Goal: Task Accomplishment & Management: Manage account settings

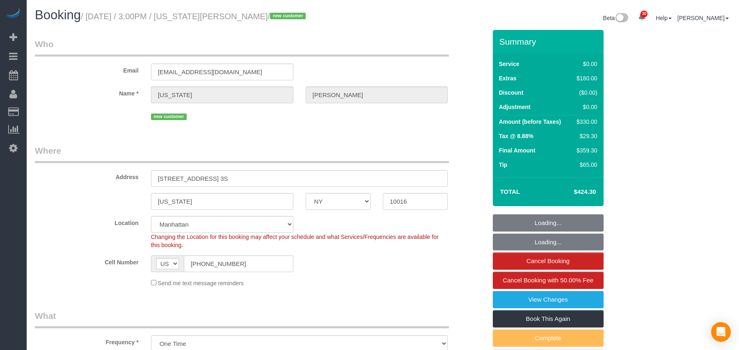
select select "NY"
select select "number:89"
select select "number:90"
select select "number:15"
select select "number:5"
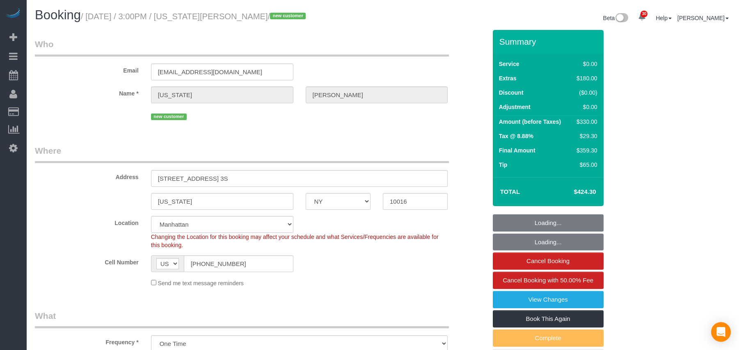
scroll to position [28, 0]
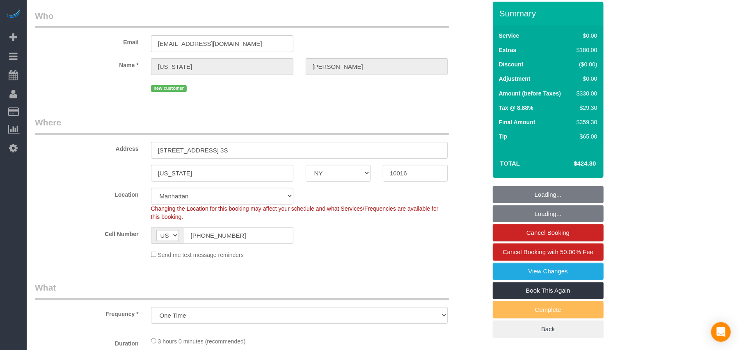
select select "spot1"
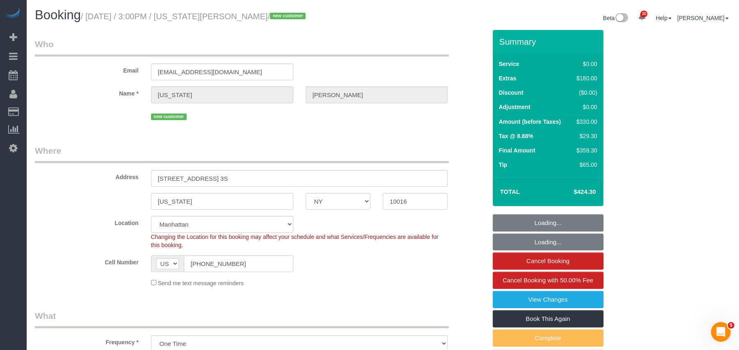
scroll to position [0, 0]
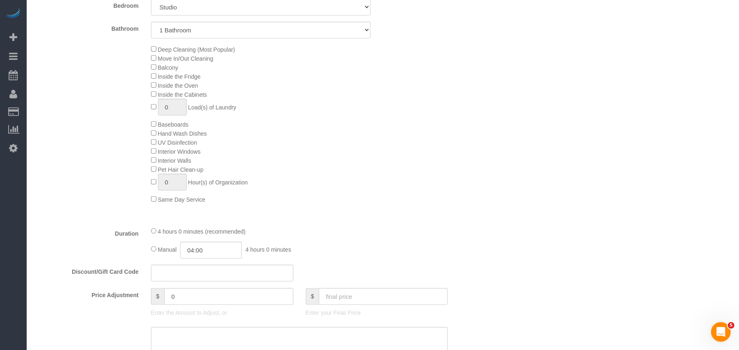
drag, startPoint x: 184, startPoint y: 318, endPoint x: 189, endPoint y: 318, distance: 4.5
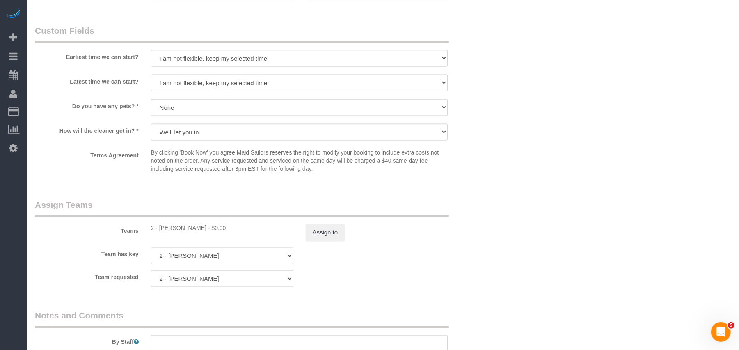
scroll to position [632, 0]
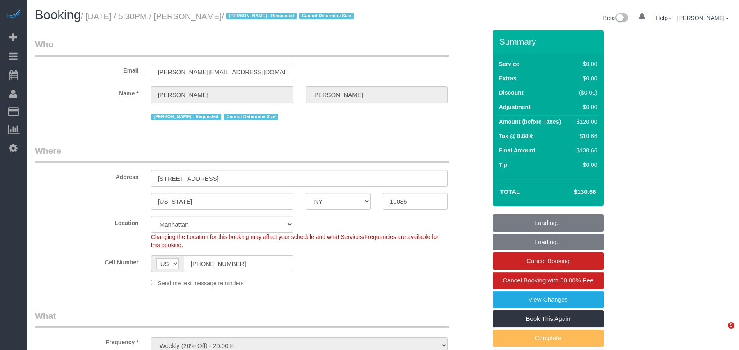
select select "NY"
select select "string:stripe-pm_1RNZ9t4VGloSiKo7bDyXvmZO"
select select "number:89"
select select "number:90"
select select "number:15"
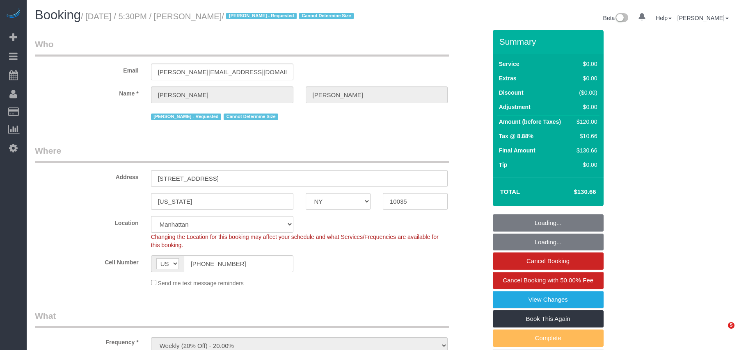
select select "number:5"
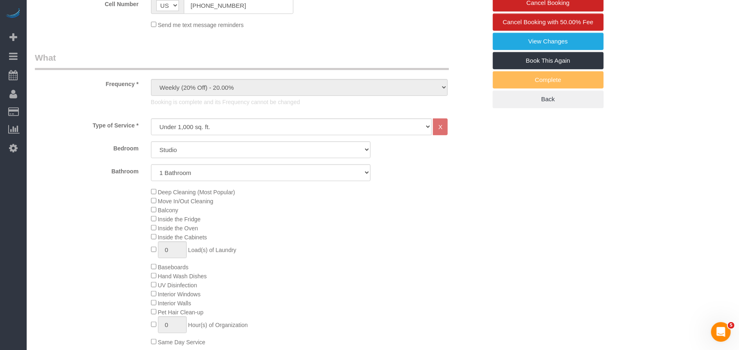
scroll to position [164, 0]
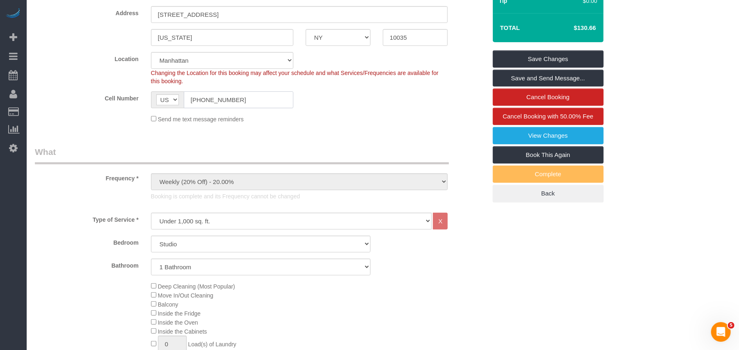
click at [213, 101] on input "(347) 596-2931" at bounding box center [239, 100] width 110 height 17
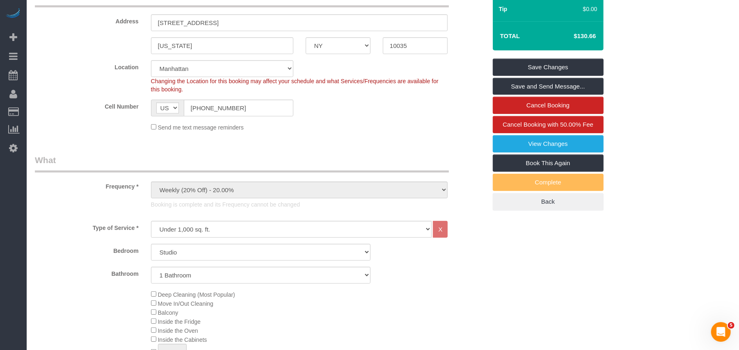
scroll to position [0, 0]
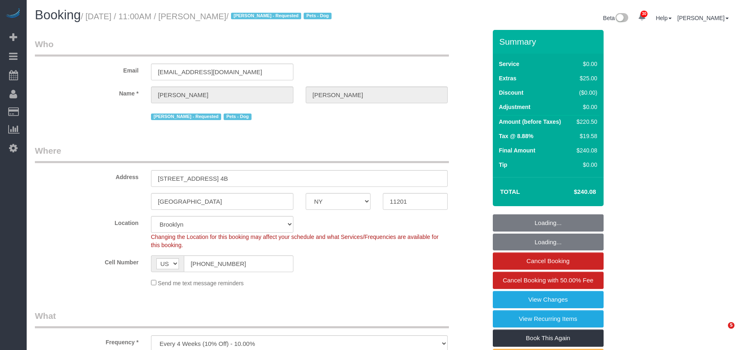
select select "NY"
select select "string:stripe-pm_1QRarJ4VGloSiKo7f1CdWVbw"
select select "object:938"
select select "2"
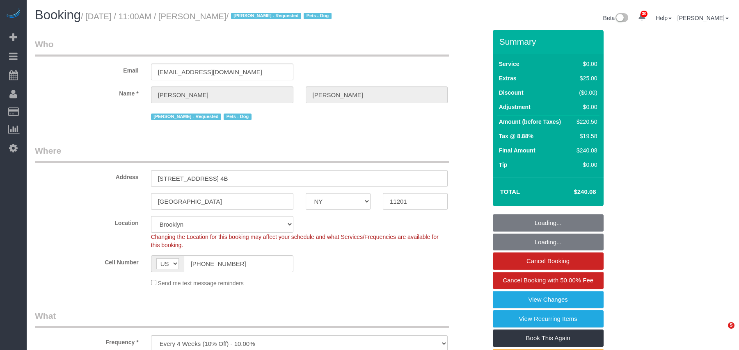
select select "spot1"
select select "number:57"
select select "number:72"
select select "number:13"
select select "number:5"
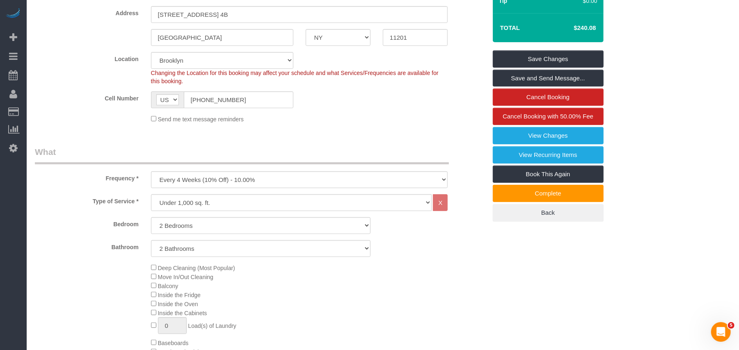
scroll to position [219, 0]
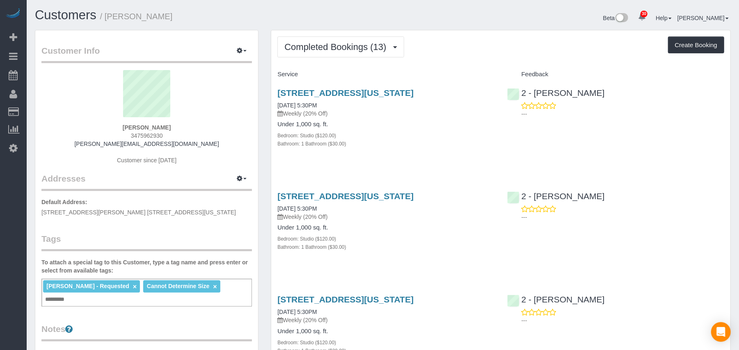
drag, startPoint x: 168, startPoint y: 127, endPoint x: 125, endPoint y: 125, distance: 43.1
click at [125, 125] on div "Luca Naef 3475962930 luca.s.naef@gmail.com Customer since 2022" at bounding box center [146, 121] width 211 height 103
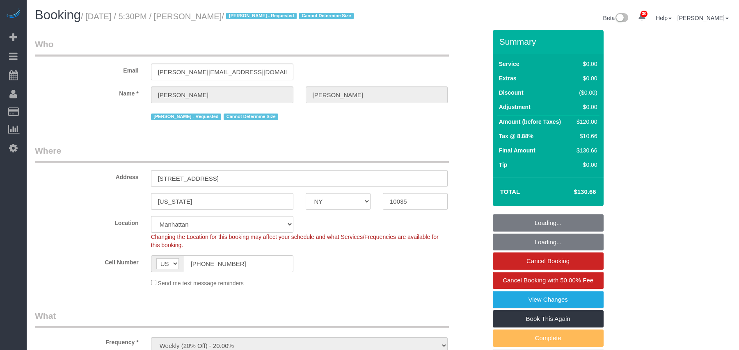
select select "NY"
select select "string:stripe-pm_1RNZ9t4VGloSiKo7bDyXvmZO"
select select "number:89"
select select "number:90"
select select "number:15"
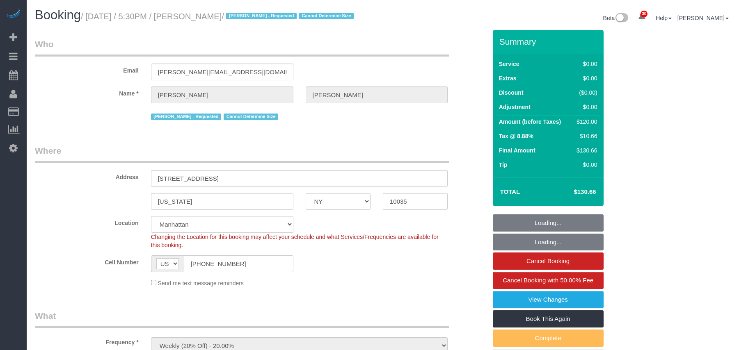
select select "number:5"
select select "object:983"
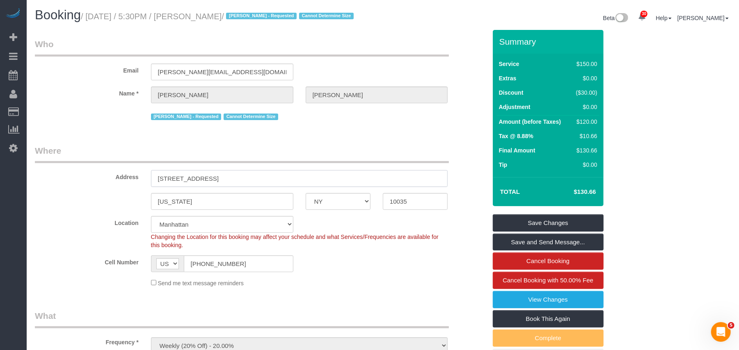
click at [140, 176] on div "Address 158 East 126th Street, 730" at bounding box center [261, 166] width 464 height 42
drag, startPoint x: 202, startPoint y: 205, endPoint x: 144, endPoint y: 201, distance: 57.6
click at [145, 201] on div "[US_STATE]" at bounding box center [222, 201] width 155 height 17
click at [395, 198] on input "10035" at bounding box center [415, 201] width 65 height 17
click at [396, 198] on input "10035" at bounding box center [415, 201] width 65 height 17
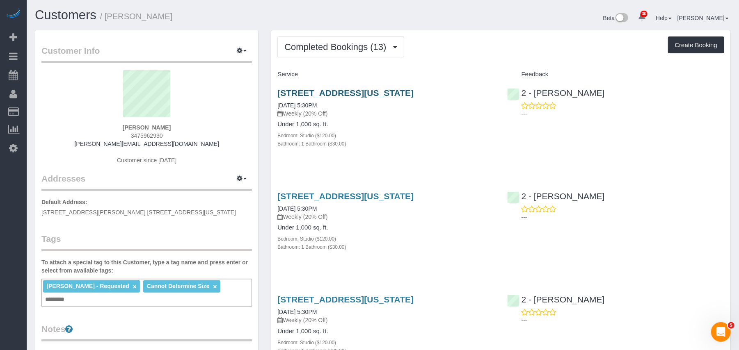
drag, startPoint x: 482, startPoint y: 92, endPoint x: 278, endPoint y: 92, distance: 203.5
click at [278, 92] on h3 "158 East 126th Street, 730, New York, NY 10035" at bounding box center [385, 92] width 217 height 9
copy link "158 East 126th Street, 730, New York, NY 10035"
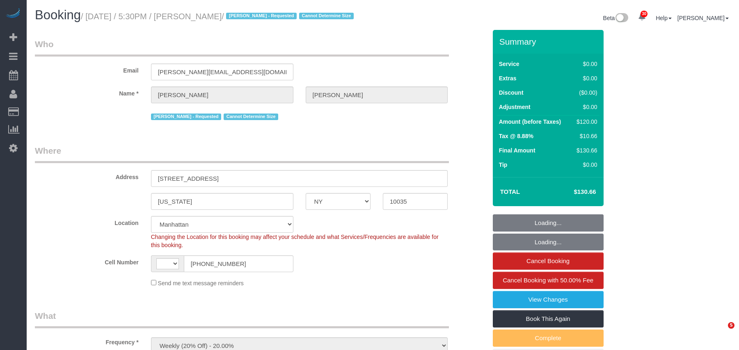
select select "NY"
select select "number:89"
select select "number:90"
select select "number:15"
select select "number:5"
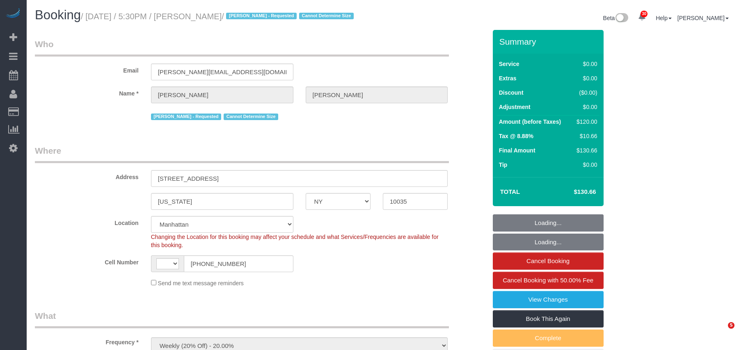
select select "object:983"
click at [38, 38] on span "Add Booking" at bounding box center [78, 37] width 103 height 19
select select "string:US"
select select "string:stripe-pm_1RNZ9t4VGloSiKo7bDyXvmZO"
select select "number:89"
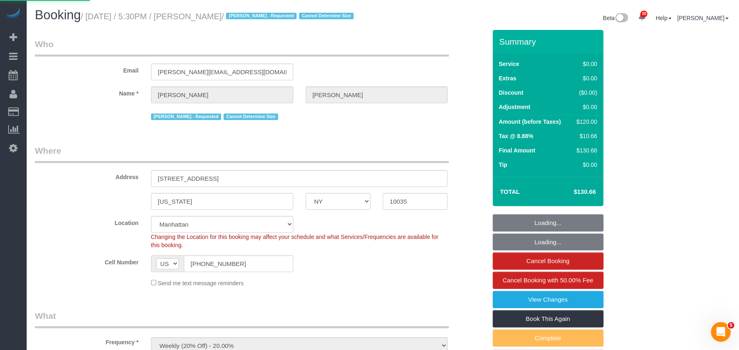
select select "number:90"
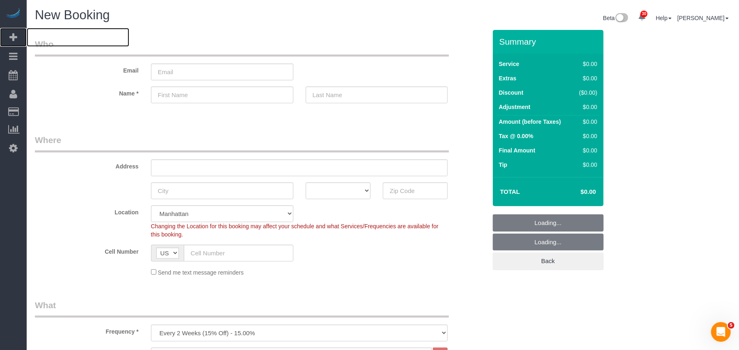
select select "object:2536"
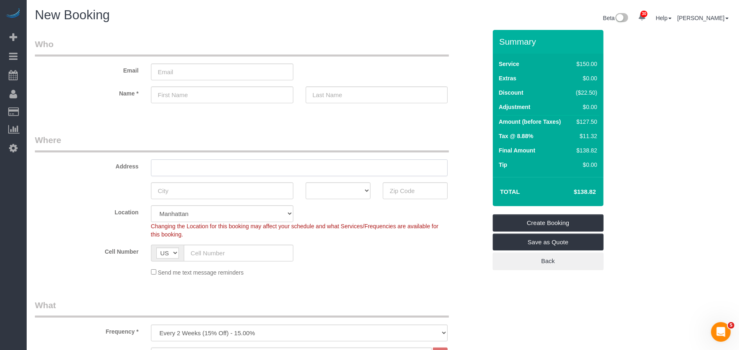
click at [189, 165] on input "text" at bounding box center [299, 168] width 297 height 17
paste input "158 East 126th Street, 730"
click at [220, 168] on input "158 East 126th Street, 730" at bounding box center [299, 168] width 297 height 17
type input "158 East 126th Street, Apt 730"
click at [206, 190] on input "text" at bounding box center [222, 191] width 142 height 17
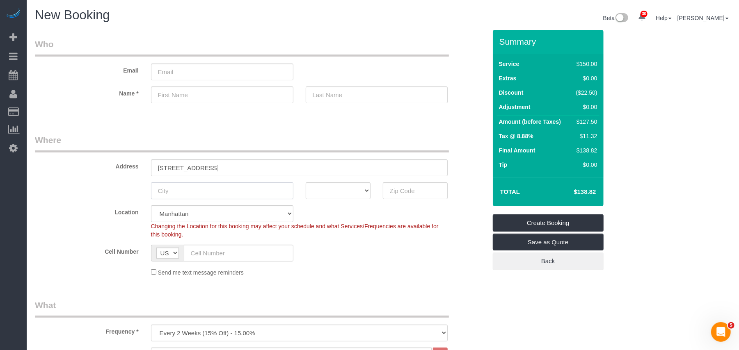
paste input "[US_STATE]"
drag, startPoint x: 160, startPoint y: 189, endPoint x: 138, endPoint y: 189, distance: 22.2
click at [138, 189] on div "new york AK AL AR AZ CA CO CT DC DE FL GA HI IA ID IL IN KS KY LA MA MD ME MI M…" at bounding box center [261, 191] width 464 height 17
type input "New York"
click at [365, 195] on select "AK AL AR AZ CA CO CT DC DE FL GA HI IA ID IL IN KS KY LA MA MD ME MI MN MO MS M…" at bounding box center [338, 191] width 65 height 17
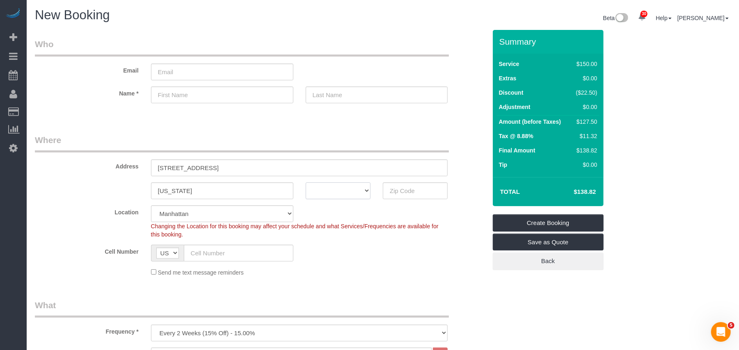
select select "NY"
click at [306, 183] on select "AK AL AR AZ CA CO CT DC DE FL GA HI IA ID IL IN KS KY LA MA MD ME MI MN MO MS M…" at bounding box center [338, 191] width 65 height 17
click at [406, 193] on input "text" at bounding box center [415, 191] width 65 height 17
paste input "10035"
type input "10035"
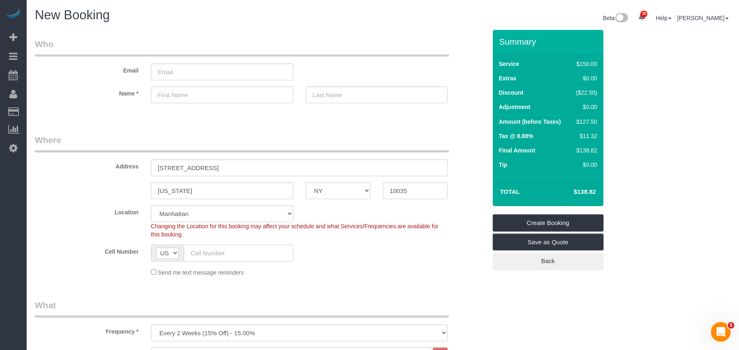
click at [229, 258] on input "text" at bounding box center [239, 253] width 110 height 17
paste input "+1 347 821 9697"
drag, startPoint x: 199, startPoint y: 252, endPoint x: 163, endPoint y: 252, distance: 36.1
click at [163, 252] on div "AF AL DZ AD AO AI AQ AG AR AM AW AU AT AZ BS BH BD BB BY BE BZ BJ BM BT BO BA B…" at bounding box center [222, 253] width 142 height 17
type input "(347) 821-9697"
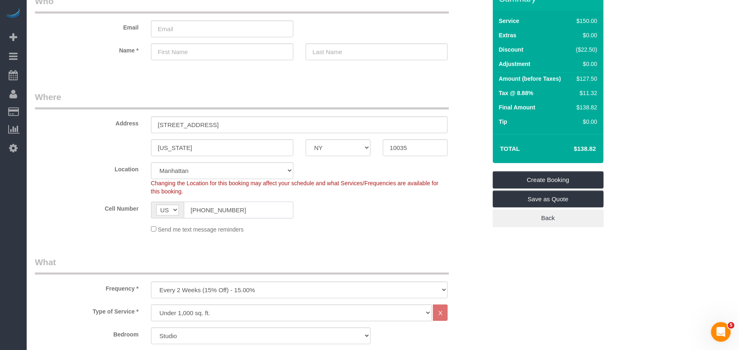
scroll to position [109, 0]
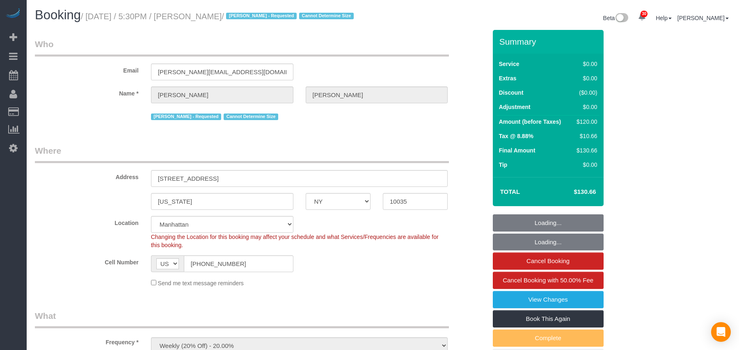
select select "NY"
select select "number:89"
select select "number:90"
select select "number:15"
select select "number:5"
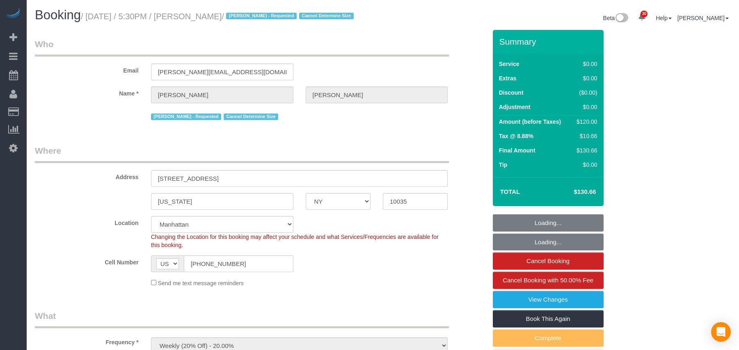
select select "object:1484"
select select "string:stripe-pm_1RNZ9t4VGloSiKo7bDyXvmZO"
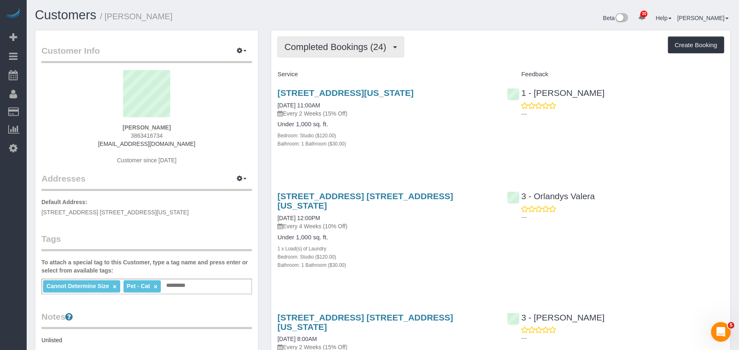
click at [352, 53] on button "Completed Bookings (24)" at bounding box center [340, 47] width 126 height 21
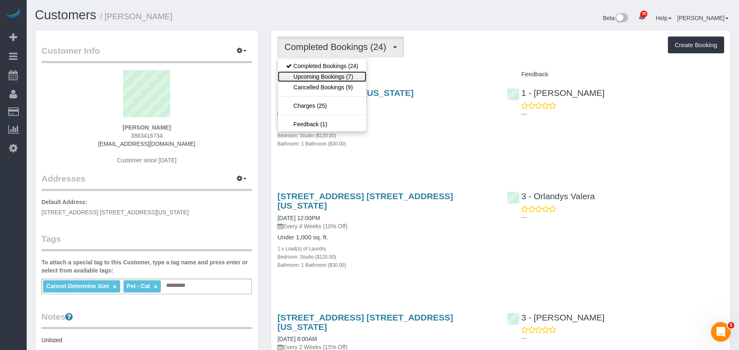
click at [346, 73] on link "Upcoming Bookings (7)" at bounding box center [322, 76] width 89 height 11
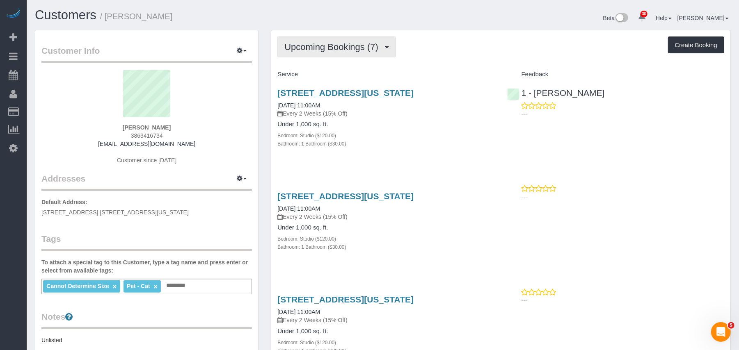
drag, startPoint x: 360, startPoint y: 50, endPoint x: 353, endPoint y: 57, distance: 10.2
click at [359, 50] on span "Upcoming Bookings (7)" at bounding box center [333, 47] width 98 height 10
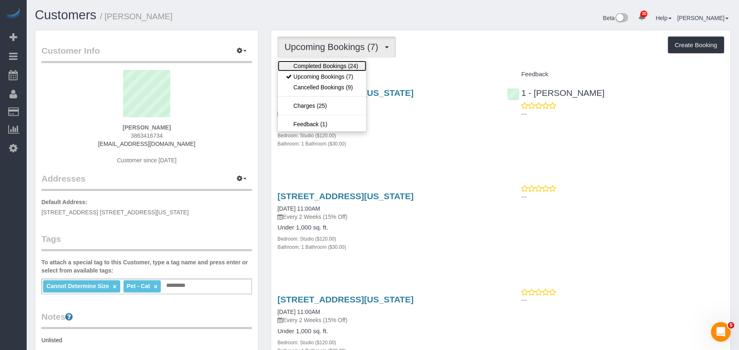
click at [345, 68] on link "Completed Bookings (24)" at bounding box center [322, 66] width 89 height 11
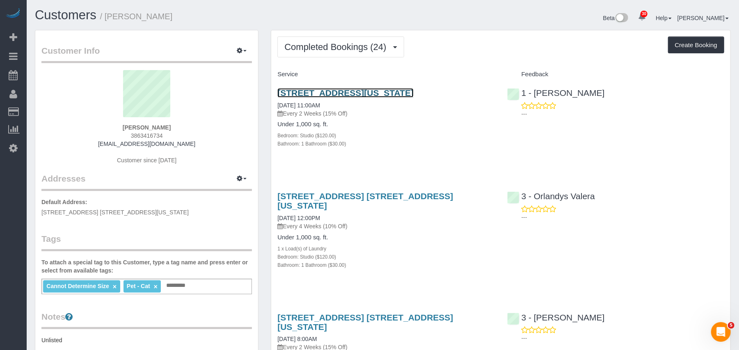
click at [353, 89] on link "303 East 37th St #5a, New York, NY 10016" at bounding box center [345, 92] width 136 height 9
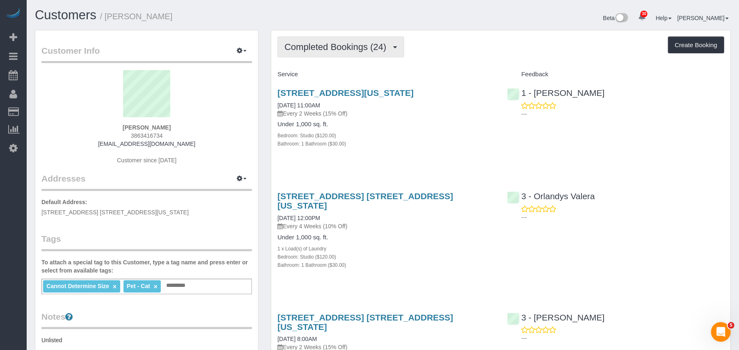
click at [356, 56] on button "Completed Bookings (24)" at bounding box center [340, 47] width 126 height 21
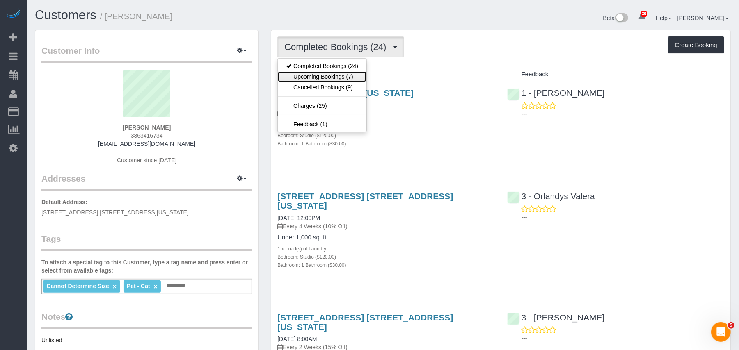
click at [350, 78] on link "Upcoming Bookings (7)" at bounding box center [322, 76] width 89 height 11
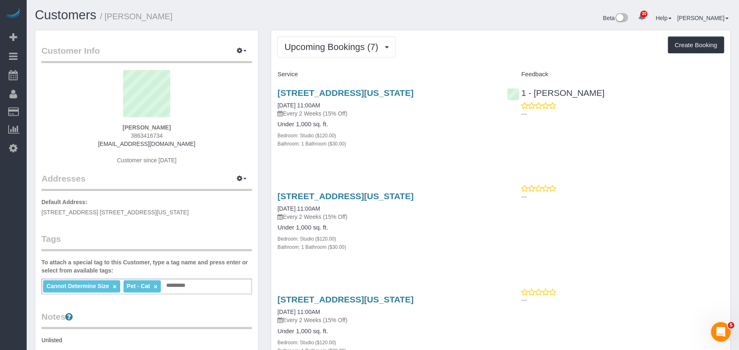
click at [389, 88] on div "303 East 37th St #5a, New York, NY 10016 10/01/2025 11:00AM Every 2 Weeks (15% …" at bounding box center [385, 122] width 229 height 83
click at [386, 89] on link "303 East 37th St #5a, New York, NY 10016" at bounding box center [345, 92] width 136 height 9
click at [349, 53] on button "Upcoming Bookings (7)" at bounding box center [336, 47] width 119 height 21
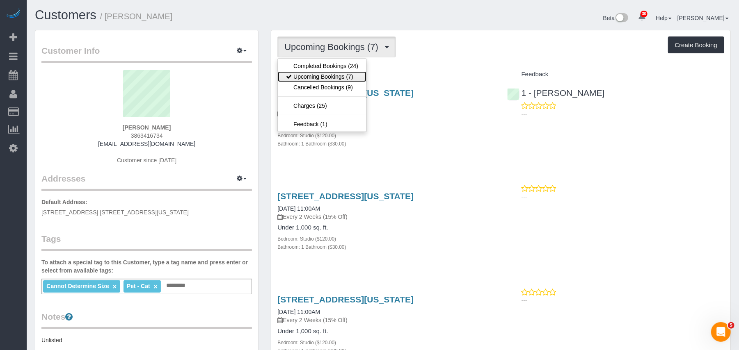
click at [339, 81] on link "Upcoming Bookings (7)" at bounding box center [322, 76] width 89 height 11
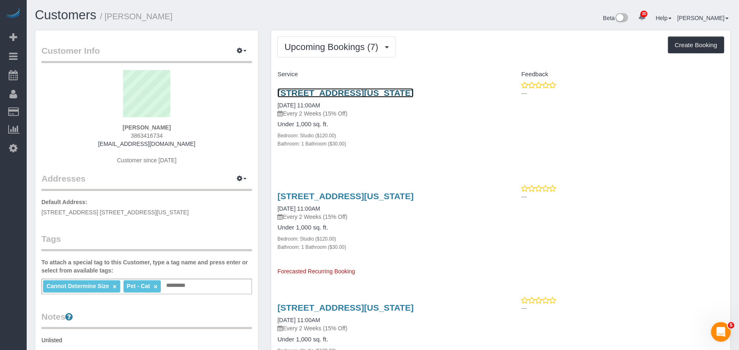
click at [334, 92] on link "303 East 37th St #5a, New York, NY 10016" at bounding box center [345, 92] width 136 height 9
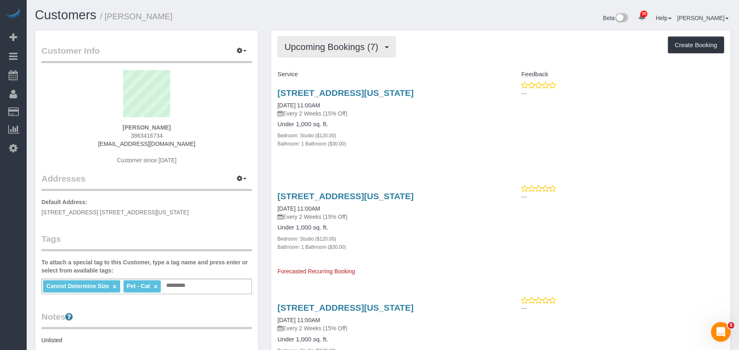
click at [345, 54] on button "Upcoming Bookings (7)" at bounding box center [336, 47] width 119 height 21
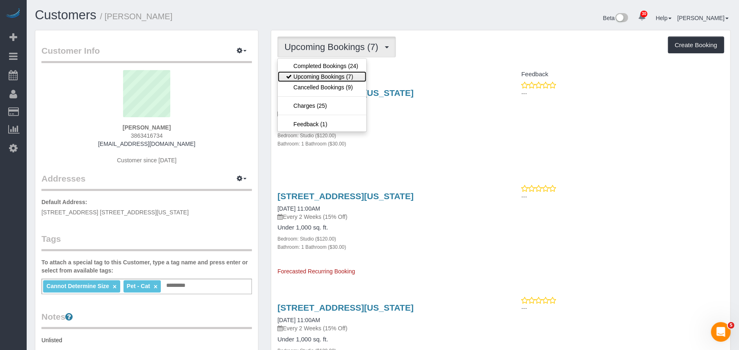
click at [332, 78] on link "Upcoming Bookings (7)" at bounding box center [322, 76] width 89 height 11
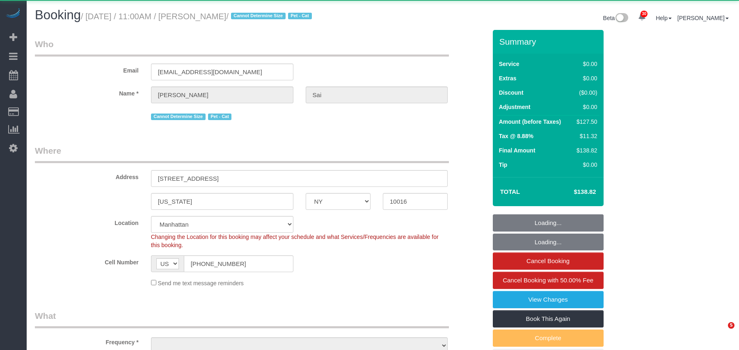
select select "NY"
select select "number:56"
select select "number:73"
select select "number:14"
select select "number:5"
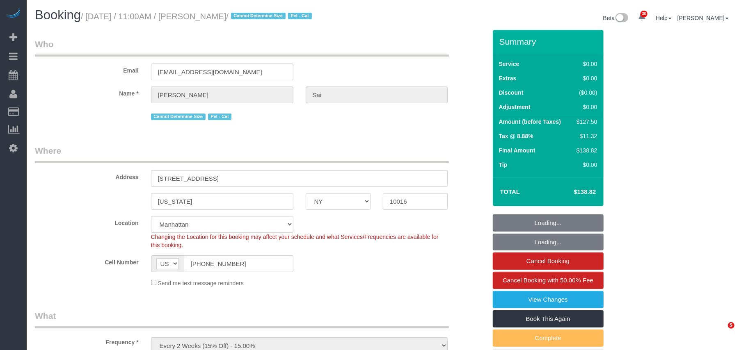
select select "object:1511"
select select "spot1"
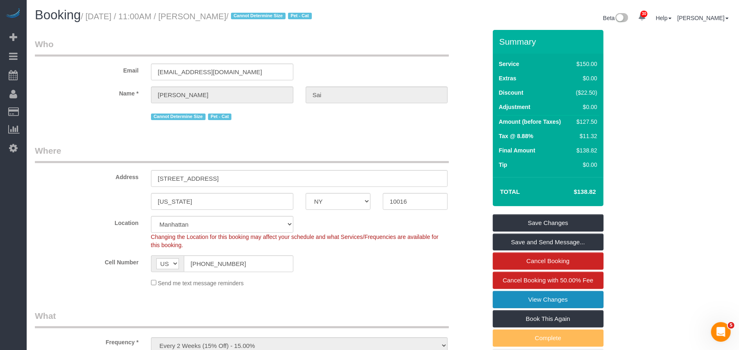
click at [530, 300] on link "View Changes" at bounding box center [548, 299] width 111 height 17
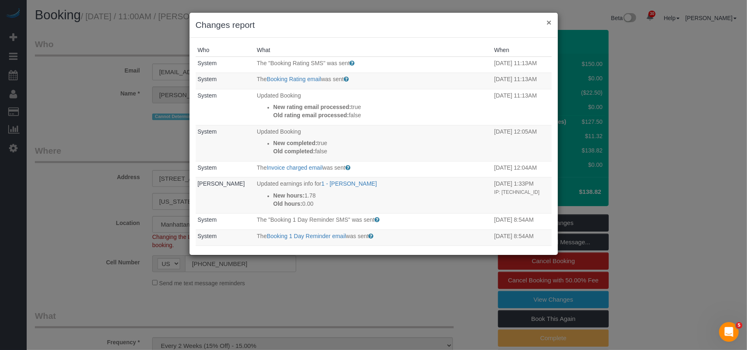
click at [549, 24] on button "×" at bounding box center [549, 22] width 5 height 9
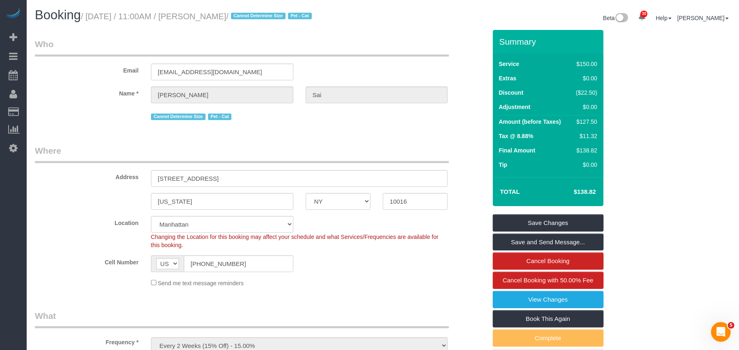
drag, startPoint x: 245, startPoint y: 16, endPoint x: 156, endPoint y: 18, distance: 89.1
click at [156, 18] on small "/ September 17, 2025 / 11:00AM / Janvi Sai / Cannot Determine Size Pet - Cat" at bounding box center [197, 16] width 233 height 9
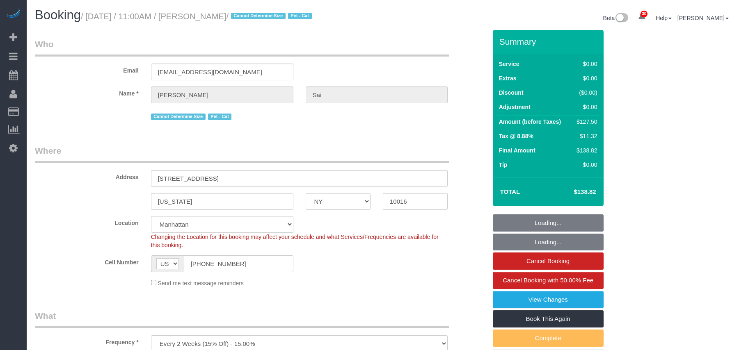
select select "NY"
select select "number:56"
select select "number:73"
select select "number:14"
select select "number:5"
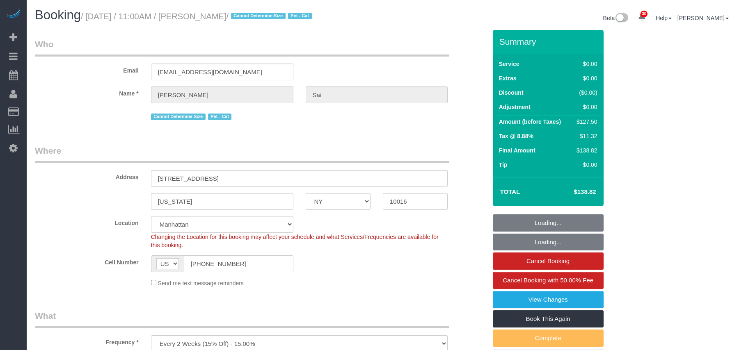
select select "spot1"
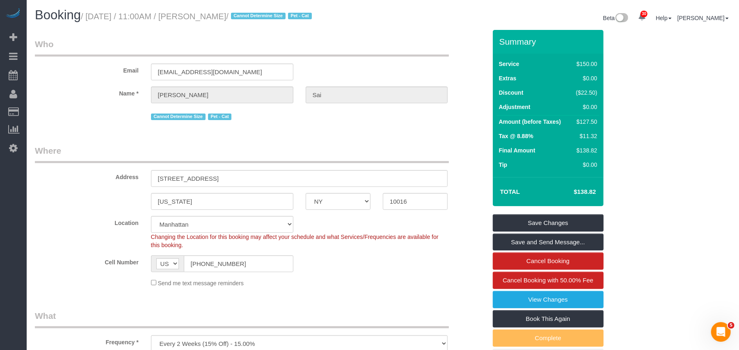
drag, startPoint x: 237, startPoint y: 15, endPoint x: 88, endPoint y: 16, distance: 149.0
click at [88, 16] on small "/ [DATE] / 11:00AM / [PERSON_NAME] / Cannot Determine Size Pet - Cat" at bounding box center [197, 16] width 233 height 9
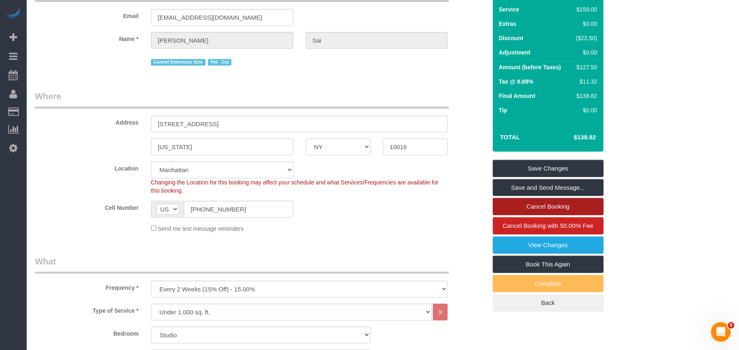
click at [522, 209] on link "Cancel Booking" at bounding box center [548, 206] width 111 height 17
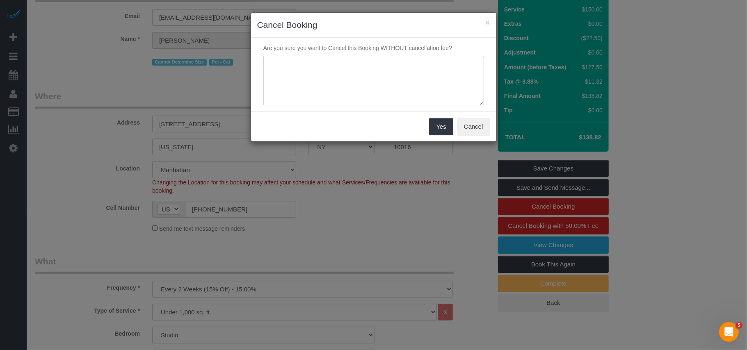
click at [332, 74] on textarea at bounding box center [373, 81] width 221 height 50
type textarea "Was set up as bi-weekly instead of every 4 weeks by mistake"
click at [447, 131] on button "Yes" at bounding box center [441, 126] width 24 height 17
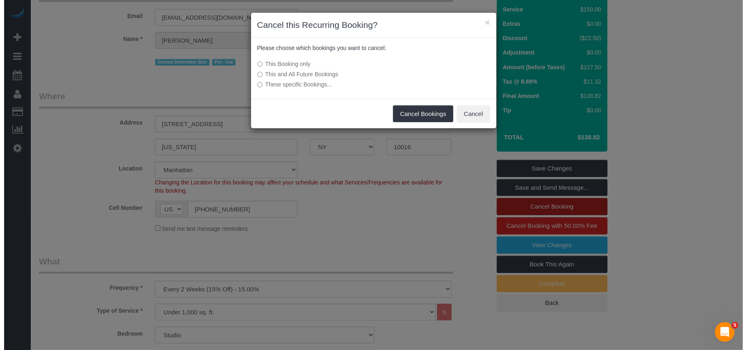
scroll to position [0, 0]
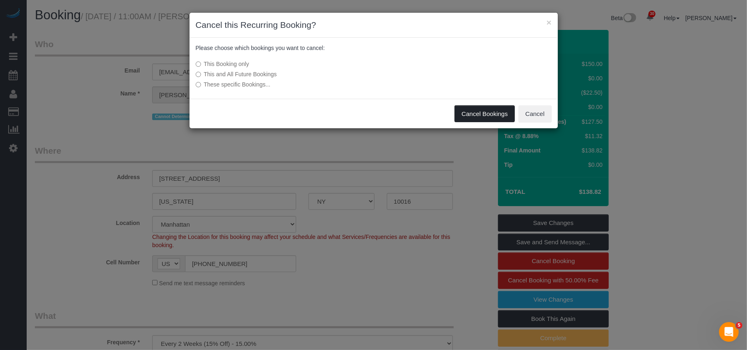
click at [476, 112] on button "Cancel Bookings" at bounding box center [485, 113] width 60 height 17
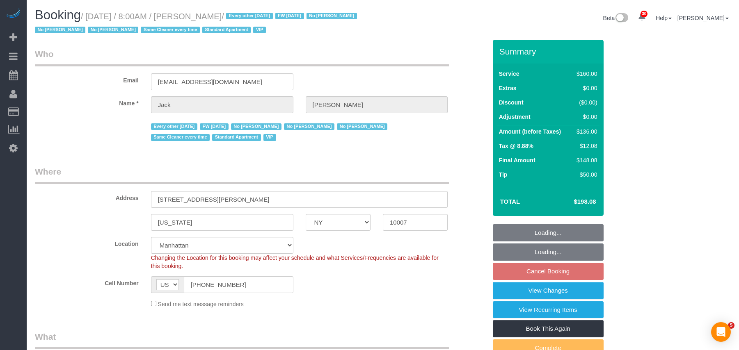
select select "NY"
select select "spot1"
select select "number:89"
select select "number:90"
select select "number:15"
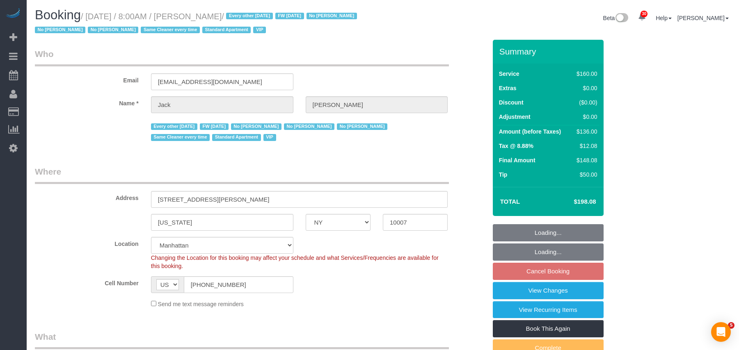
select select "number:6"
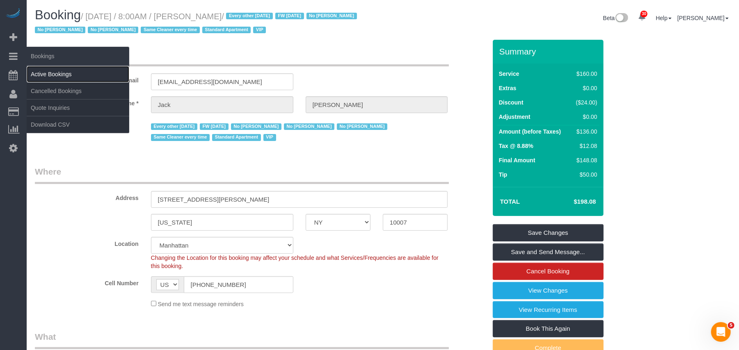
click at [48, 75] on link "Active Bookings" at bounding box center [78, 74] width 103 height 16
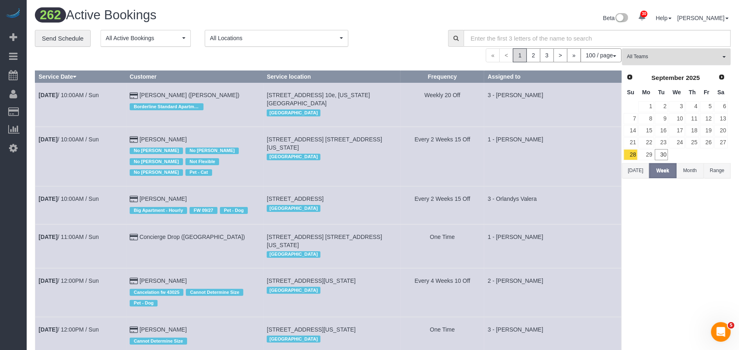
click at [706, 60] on span "All Teams" at bounding box center [674, 56] width 94 height 7
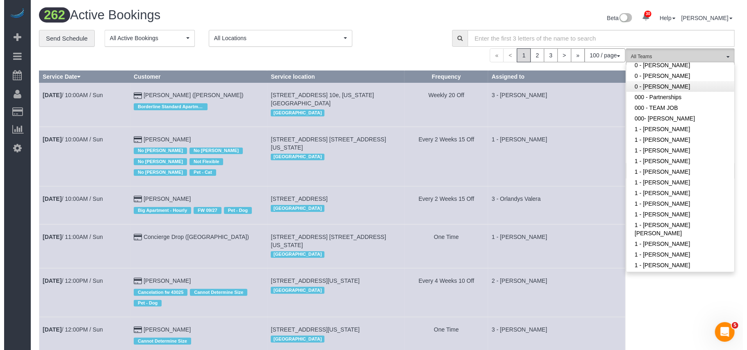
scroll to position [109, 0]
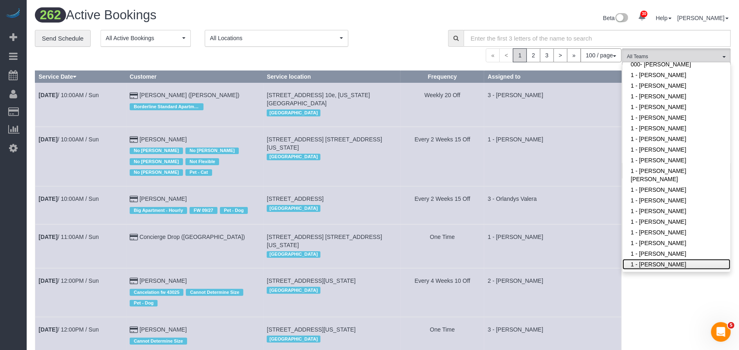
click at [665, 259] on link "1 - John Harris" at bounding box center [677, 264] width 108 height 11
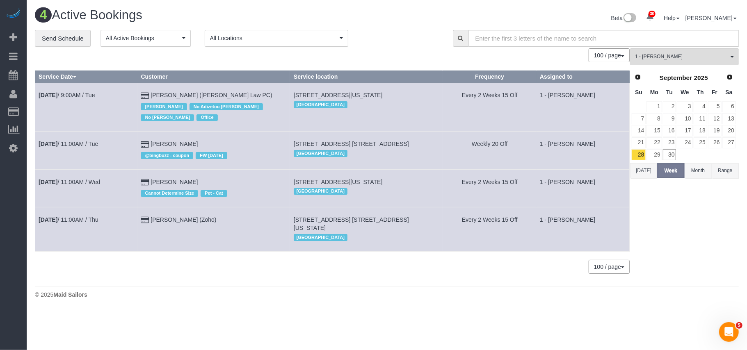
click at [729, 72] on link "Next" at bounding box center [729, 77] width 11 height 11
click at [688, 100] on th "We" at bounding box center [685, 93] width 16 height 16
click at [691, 108] on link "1" at bounding box center [685, 106] width 16 height 11
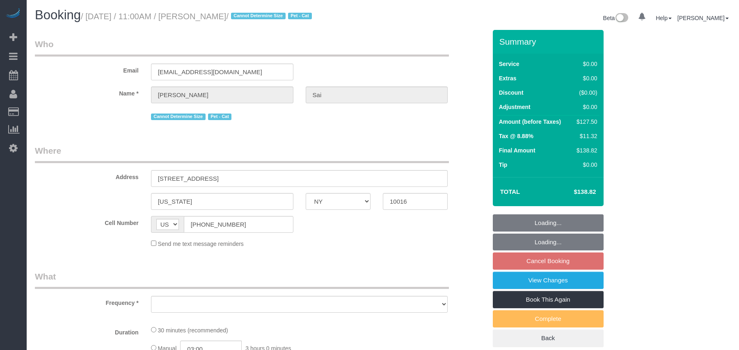
select select "NY"
select select "string:stripe-pm_1RdbD24VGloSiKo7oAQPjZ1a"
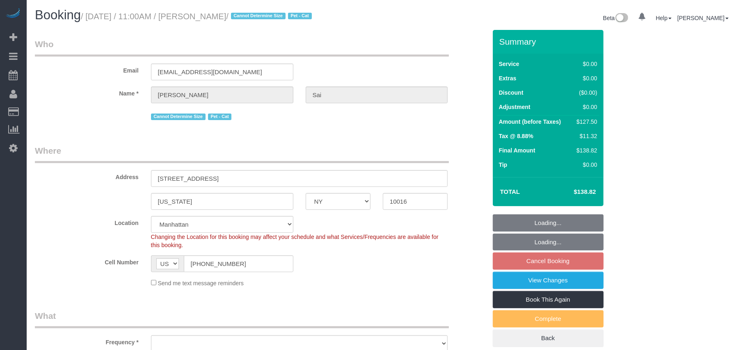
select select "spot4"
select select "number:56"
select select "number:73"
select select "number:14"
select select "number:5"
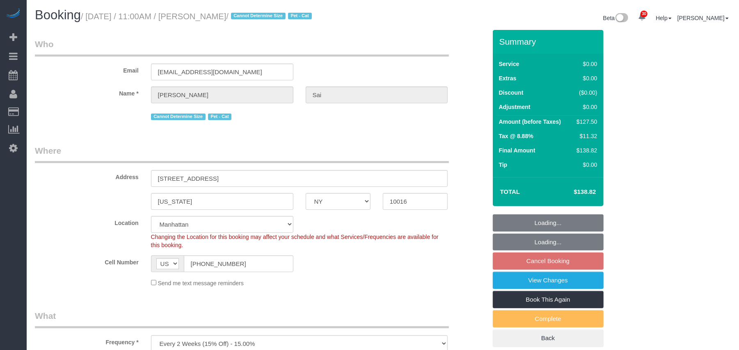
scroll to position [273, 0]
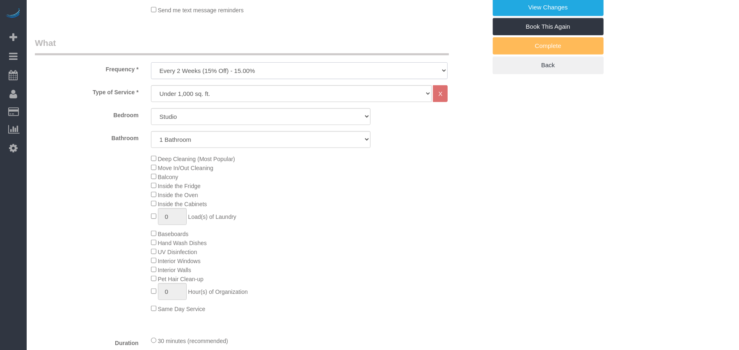
drag, startPoint x: 225, startPoint y: 71, endPoint x: 214, endPoint y: 76, distance: 12.3
click at [225, 71] on select "One Time Weekly (20% Off) - 20.00% Every 2 Weeks (15% Off) - 15.00% Every 4 Wee…" at bounding box center [299, 70] width 297 height 17
select select "object:1075"
click at [151, 62] on select "One Time Weekly (20% Off) - 20.00% Every 2 Weeks (15% Off) - 15.00% Every 4 Wee…" at bounding box center [299, 70] width 297 height 17
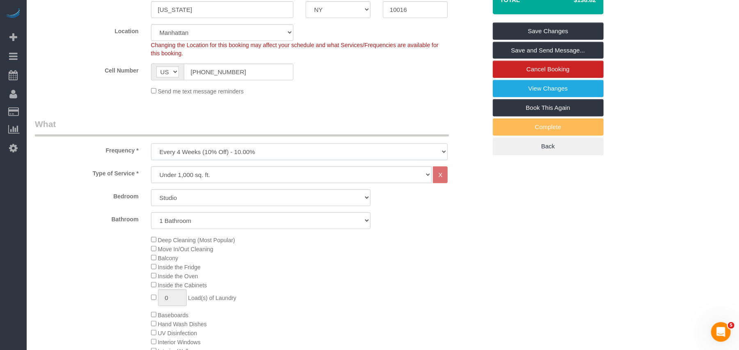
scroll to position [55, 0]
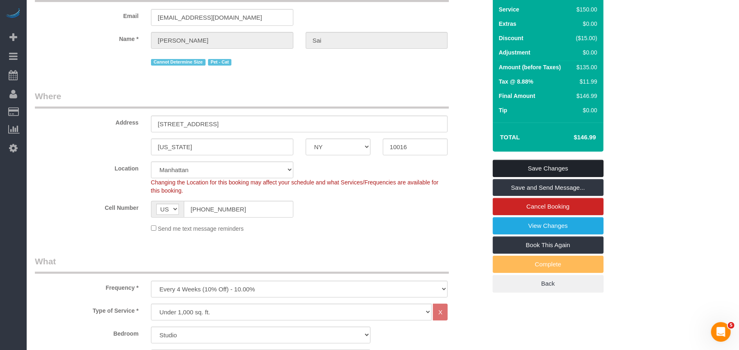
click at [530, 165] on link "Save Changes" at bounding box center [548, 168] width 111 height 17
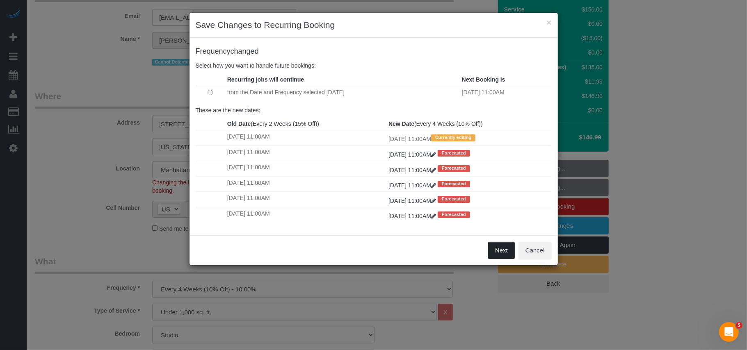
click at [502, 250] on button "Next" at bounding box center [501, 250] width 27 height 17
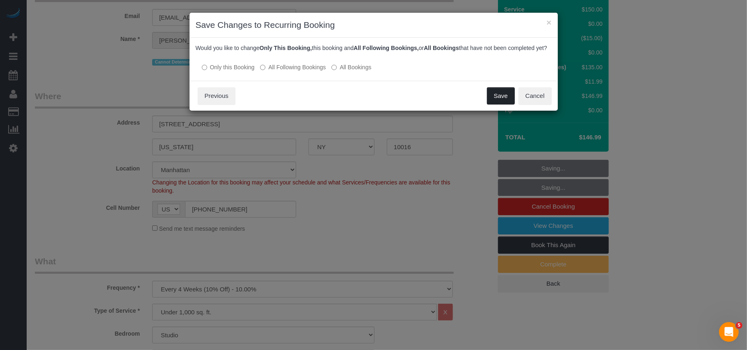
click at [509, 105] on button "Save" at bounding box center [501, 95] width 28 height 17
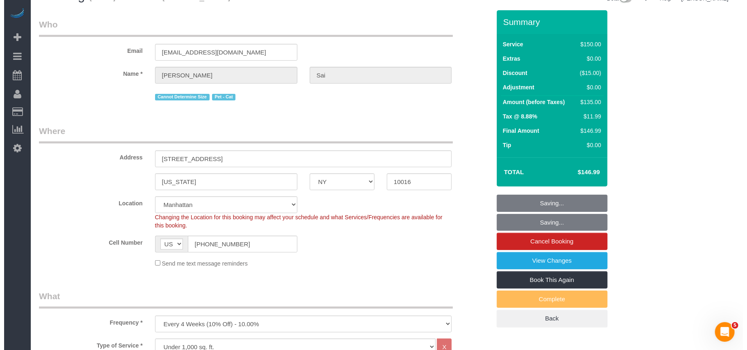
scroll to position [0, 0]
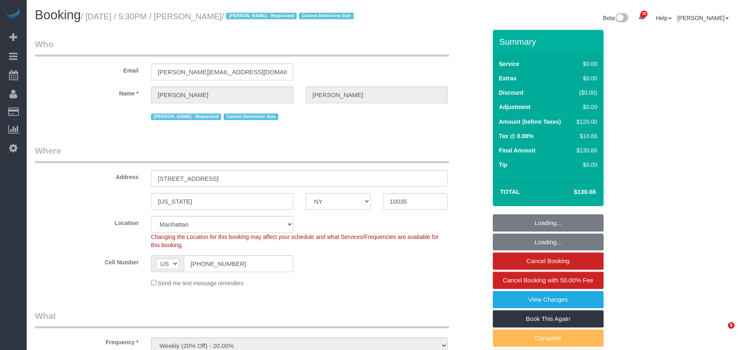
select select "NY"
select select "string:stripe-pm_1RNZ9t4VGloSiKo7bDyXvmZO"
select select "number:89"
select select "number:90"
select select "number:15"
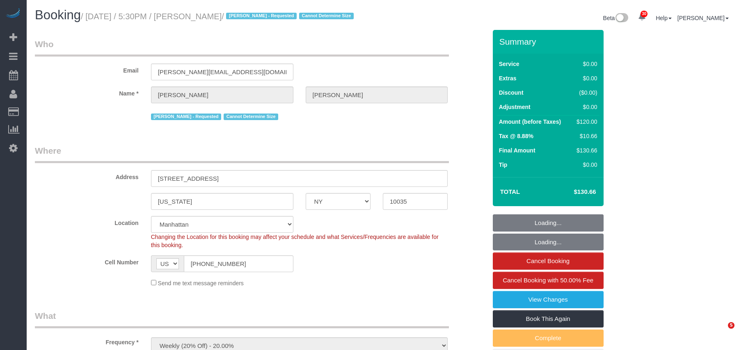
select select "number:5"
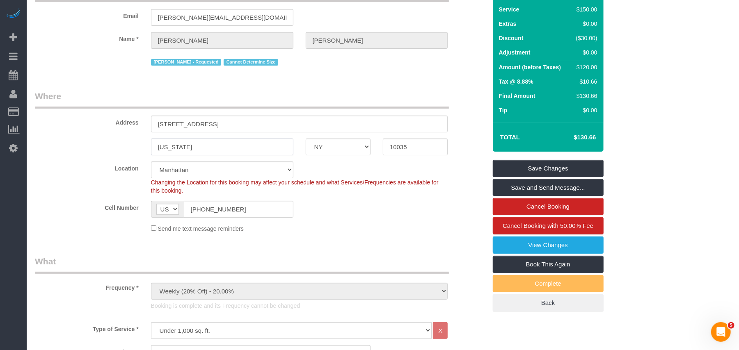
drag, startPoint x: 161, startPoint y: 146, endPoint x: 153, endPoint y: 146, distance: 7.4
click at [153, 146] on input "[US_STATE]" at bounding box center [222, 147] width 142 height 17
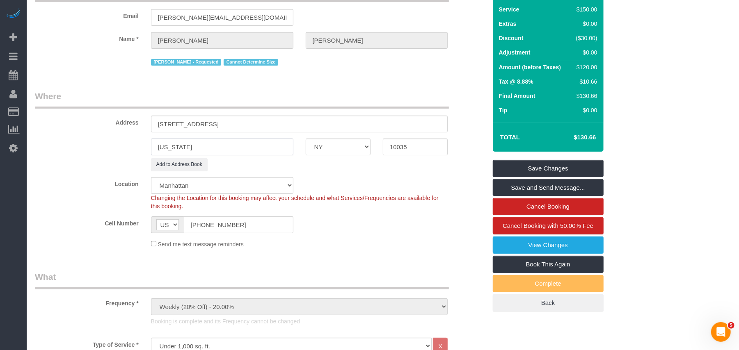
type input "[US_STATE]"
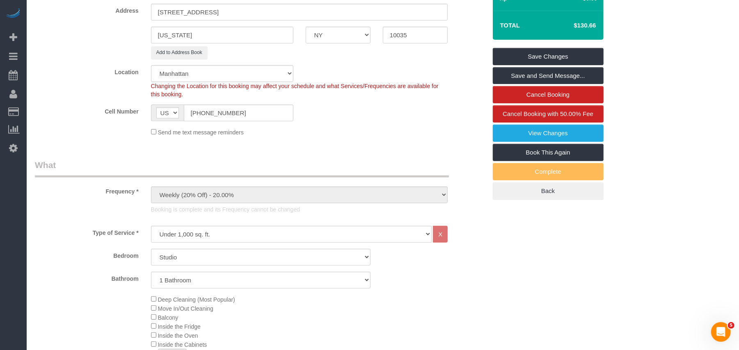
scroll to position [109, 0]
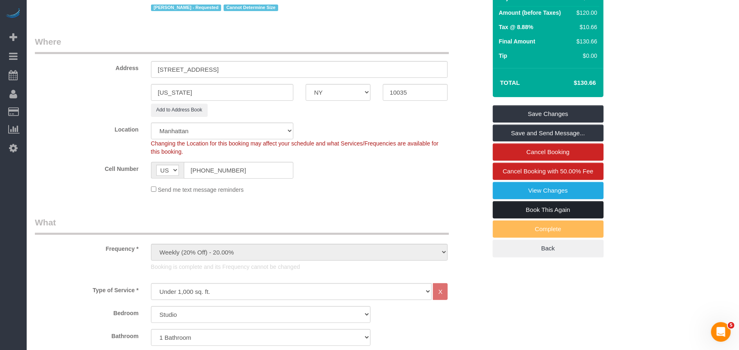
click at [544, 205] on link "Book This Again" at bounding box center [548, 209] width 111 height 17
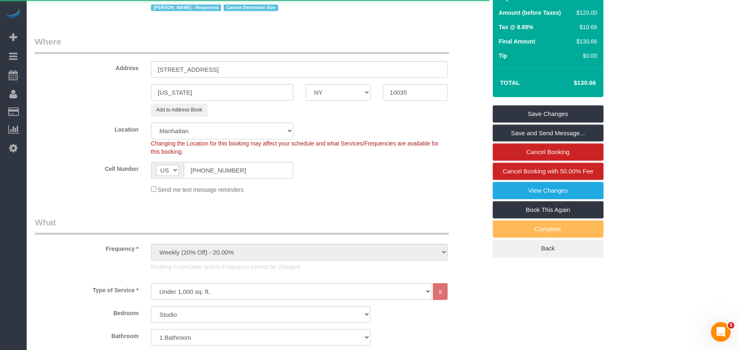
select select "NY"
select select "string:stripe-pm_1RNZ9t4VGloSiKo7bDyXvmZO"
select select "number:89"
select select "number:90"
select select "number:15"
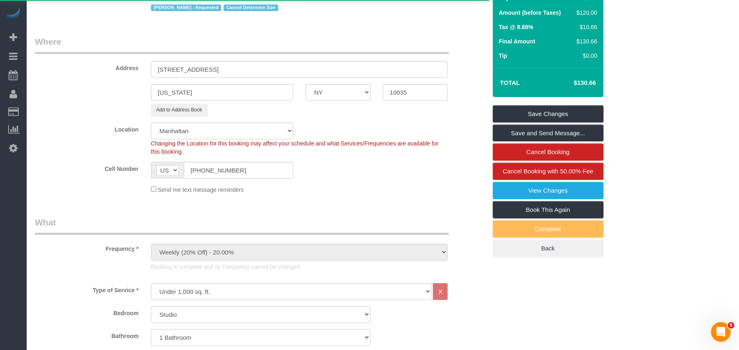
select select "number:5"
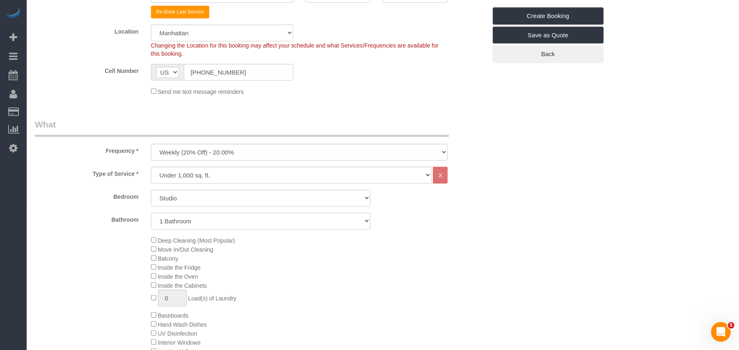
scroll to position [219, 0]
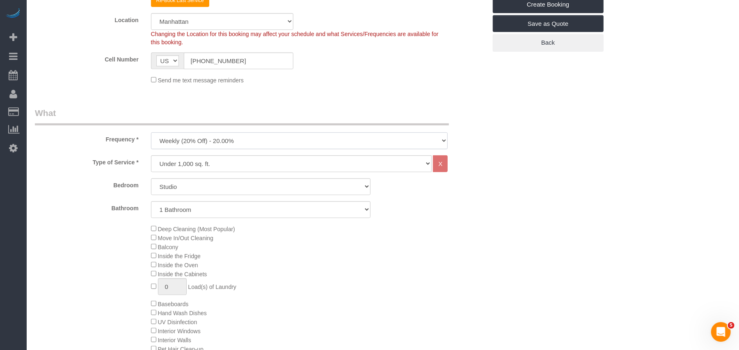
click at [212, 143] on select "One Time Weekly (20% Off) - 20.00% Every 2 Weeks (15% Off) - 15.00% Every 4 Wee…" at bounding box center [299, 141] width 297 height 17
select select "object:2869"
click at [151, 133] on select "One Time Weekly (20% Off) - 20.00% Every 2 Weeks (15% Off) - 15.00% Every 4 Wee…" at bounding box center [299, 141] width 297 height 17
click at [292, 238] on div "Deep Cleaning (Most Popular) Move In/Out Cleaning Balcony Inside the Fridge Ins…" at bounding box center [319, 303] width 348 height 159
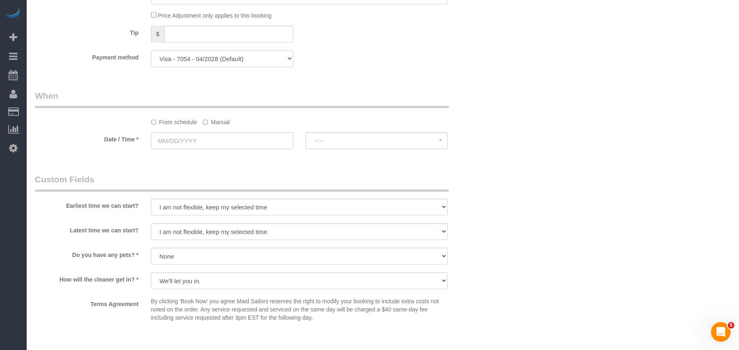
scroll to position [766, 0]
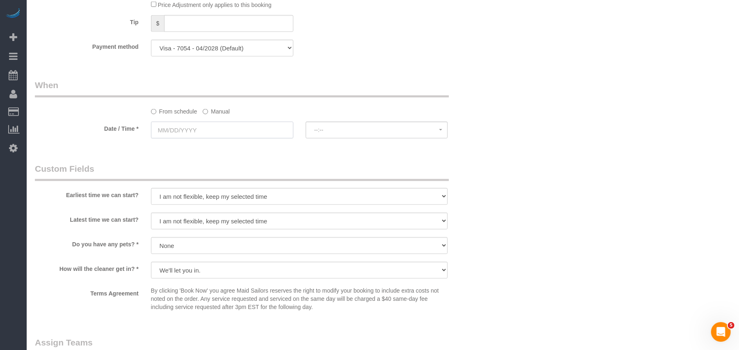
click at [217, 130] on input "text" at bounding box center [222, 130] width 142 height 17
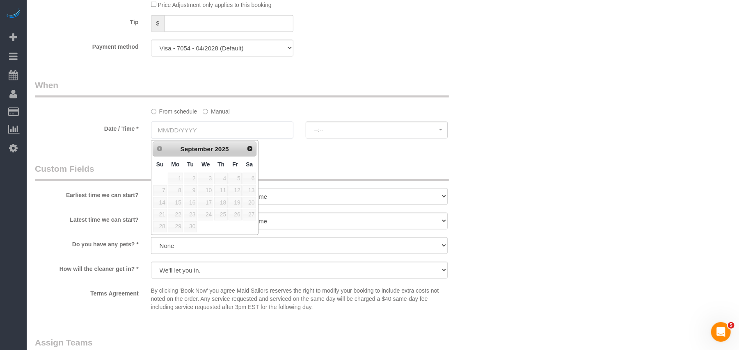
click at [197, 133] on input "text" at bounding box center [222, 130] width 142 height 17
click at [254, 148] on link "Next" at bounding box center [250, 148] width 11 height 11
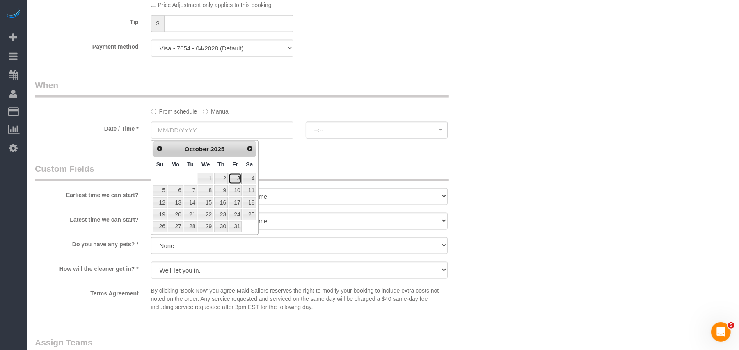
click at [235, 178] on link "3" at bounding box center [235, 178] width 13 height 11
type input "10/03/2025"
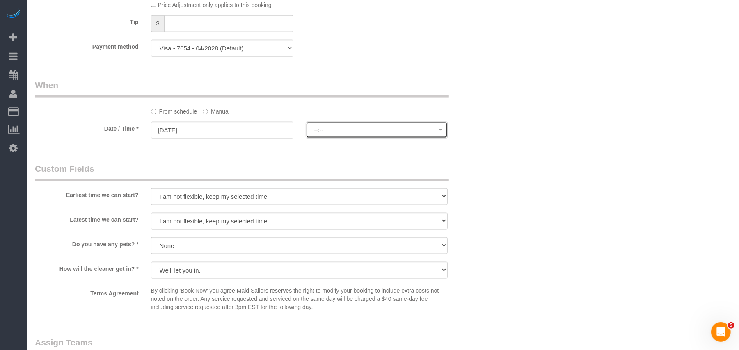
click at [318, 137] on button "--:--" at bounding box center [377, 130] width 142 height 17
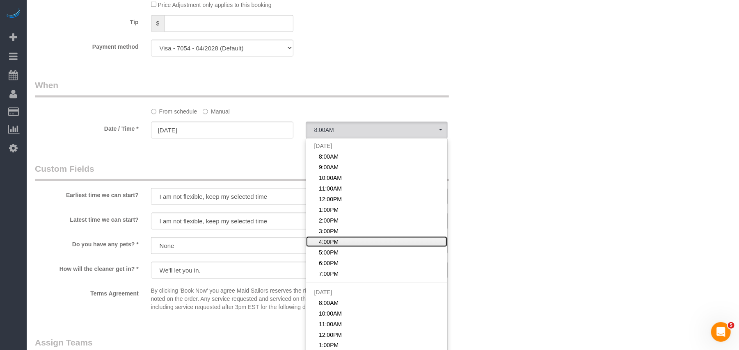
click at [325, 243] on span "4:00PM" at bounding box center [329, 242] width 20 height 8
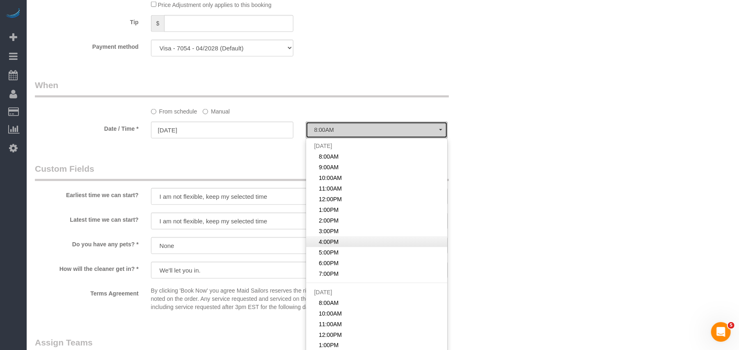
select select "spot14"
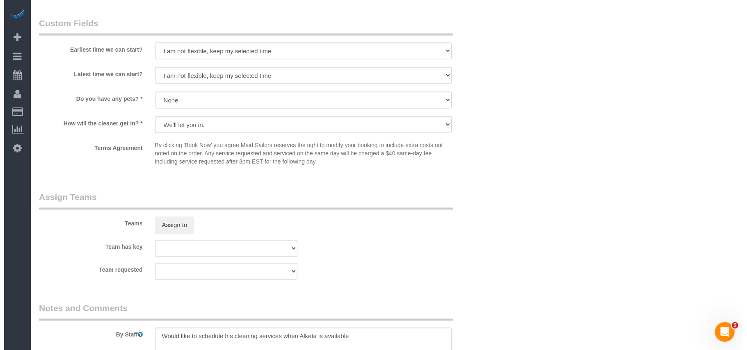
scroll to position [930, 0]
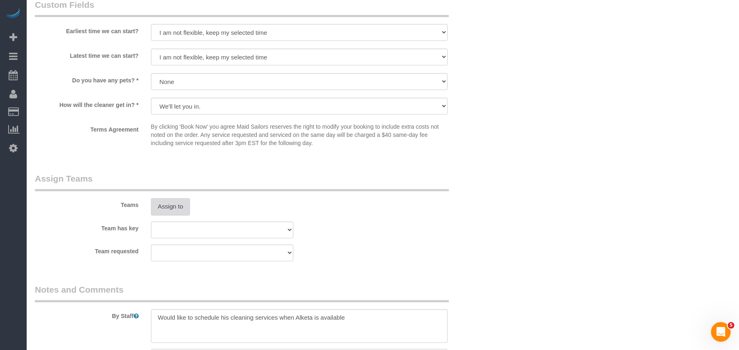
click at [180, 213] on button "Assign to" at bounding box center [170, 207] width 39 height 17
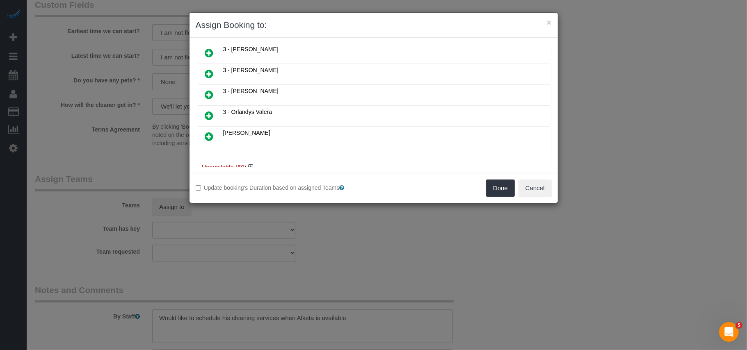
scroll to position [482, 0]
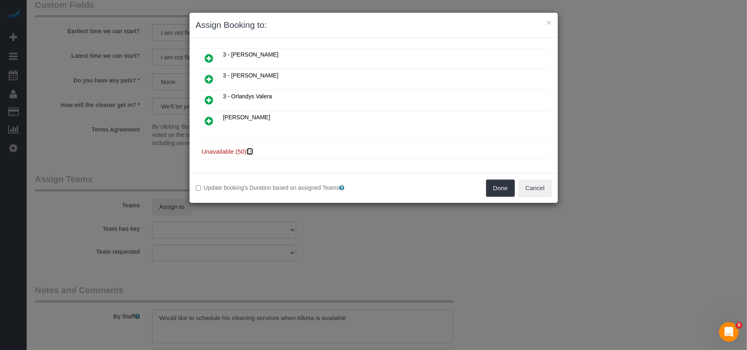
click at [249, 151] on icon at bounding box center [250, 152] width 5 height 6
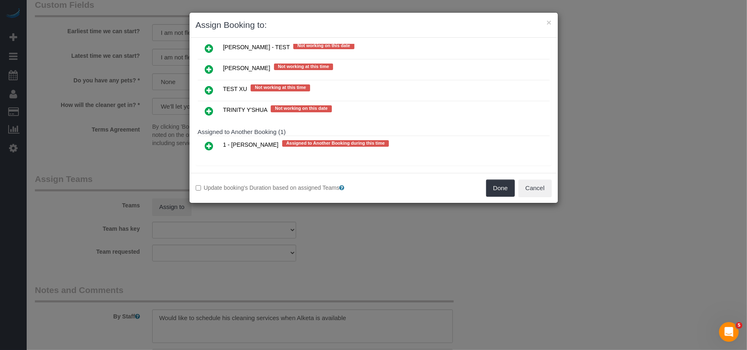
scroll to position [1563, 0]
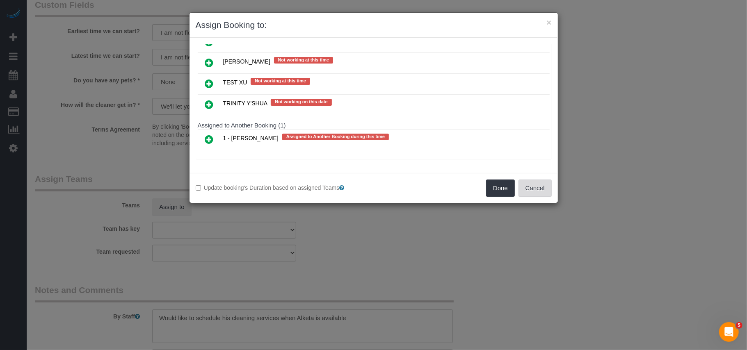
click at [543, 191] on button "Cancel" at bounding box center [535, 188] width 33 height 17
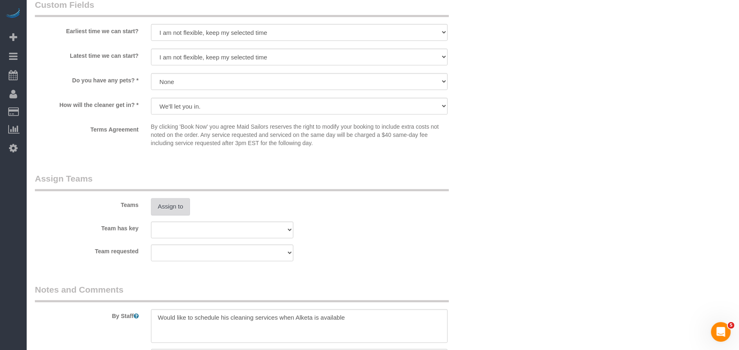
click at [181, 201] on button "Assign to" at bounding box center [170, 207] width 39 height 17
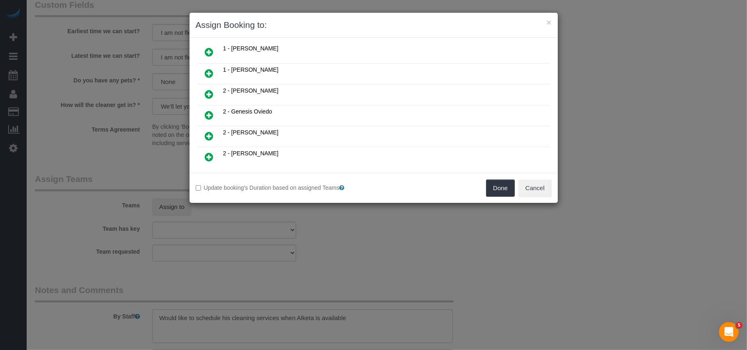
scroll to position [273, 0]
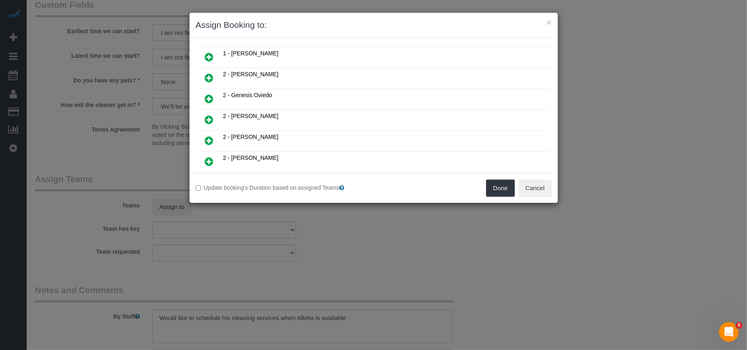
click at [212, 78] on icon at bounding box center [209, 78] width 9 height 10
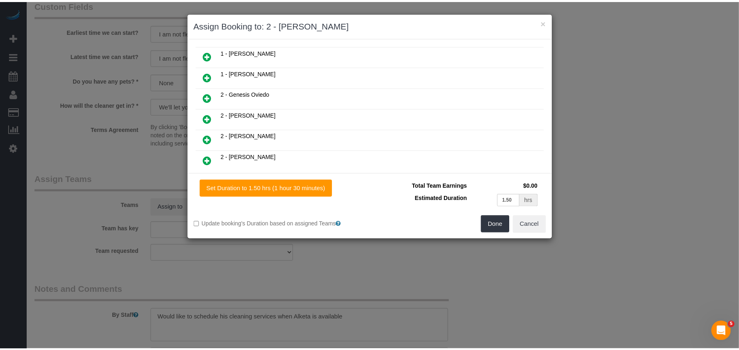
scroll to position [293, 0]
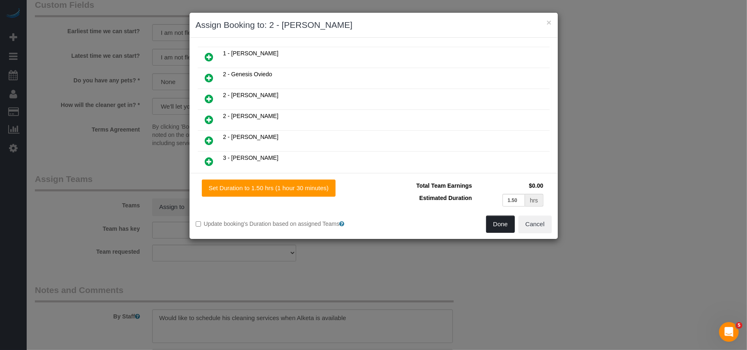
drag, startPoint x: 501, startPoint y: 230, endPoint x: 427, endPoint y: 229, distance: 73.9
click at [501, 230] on button "Done" at bounding box center [500, 224] width 29 height 17
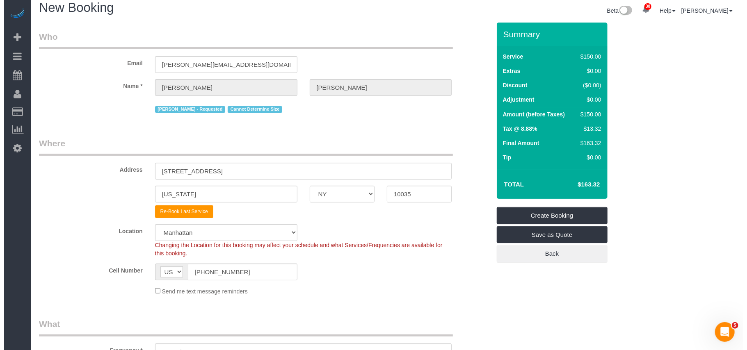
scroll to position [0, 0]
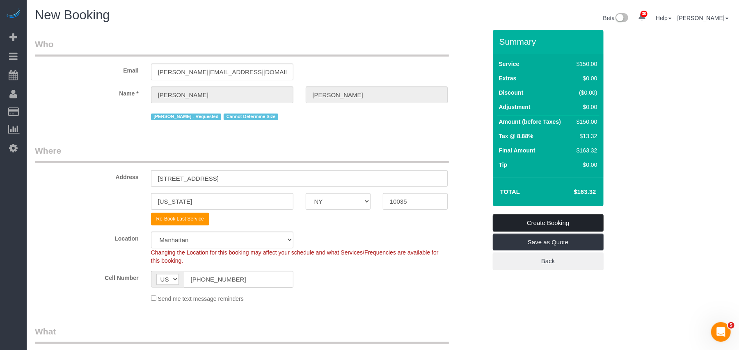
click at [568, 221] on link "Create Booking" at bounding box center [548, 223] width 111 height 17
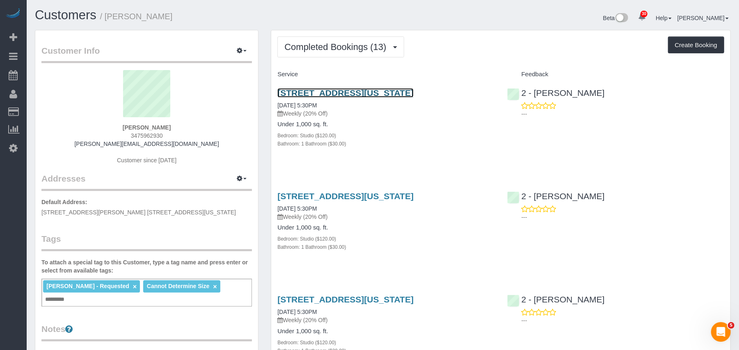
click at [367, 91] on link "[STREET_ADDRESS][US_STATE]" at bounding box center [345, 92] width 136 height 9
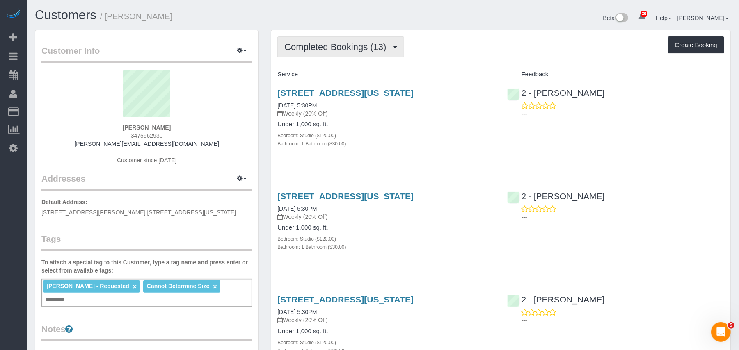
click at [364, 42] on span "Completed Bookings (13)" at bounding box center [337, 47] width 106 height 10
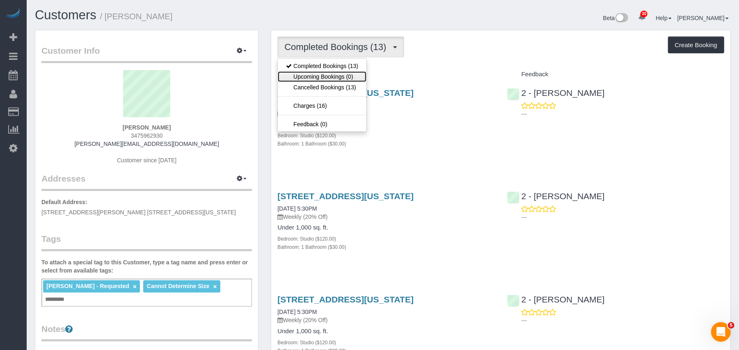
click at [334, 76] on link "Upcoming Bookings (0)" at bounding box center [322, 76] width 89 height 11
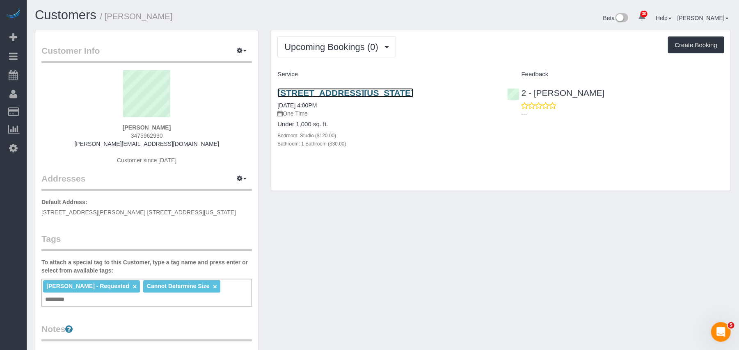
click at [327, 92] on link "158 East 126th Street, 730, New York, NY 10035" at bounding box center [345, 92] width 136 height 9
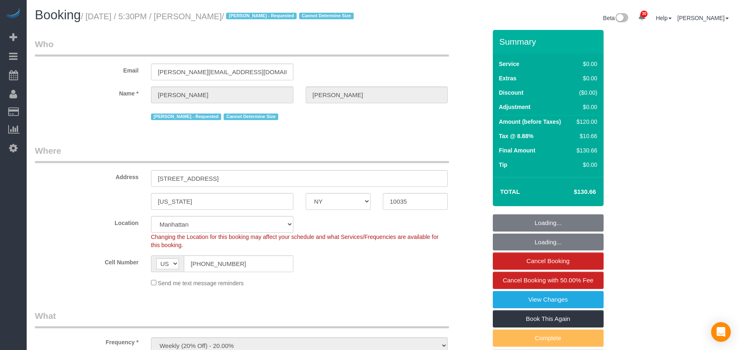
select select "NY"
select select "string:stripe-pm_1RNZ9t4VGloSiKo7bDyXvmZO"
select select "number:89"
select select "number:90"
select select "number:15"
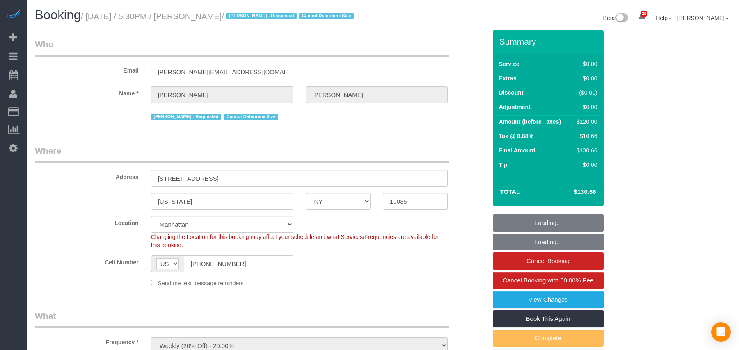
select select "number:5"
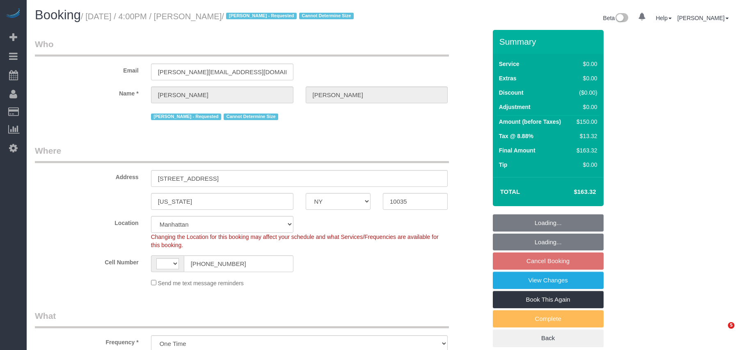
select select "NY"
select select "string:stripe-pm_1RNZ9t4VGloSiKo7bDyXvmZO"
select select "string:US"
select select "spot9"
select select "number:89"
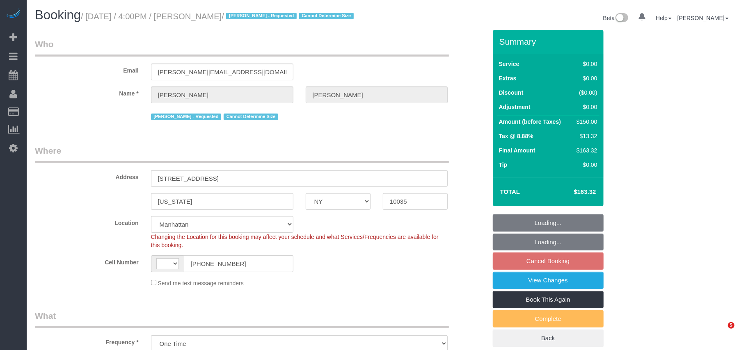
select select "number:90"
select select "number:15"
select select "number:5"
drag, startPoint x: 233, startPoint y: 15, endPoint x: 91, endPoint y: 15, distance: 142.4
click at [91, 15] on small "/ October 03, 2025 / 4:00PM / Luca Naef / Alketa Tomaj - Requested Cannot Deter…" at bounding box center [218, 16] width 275 height 9
